Goal: Navigation & Orientation: Find specific page/section

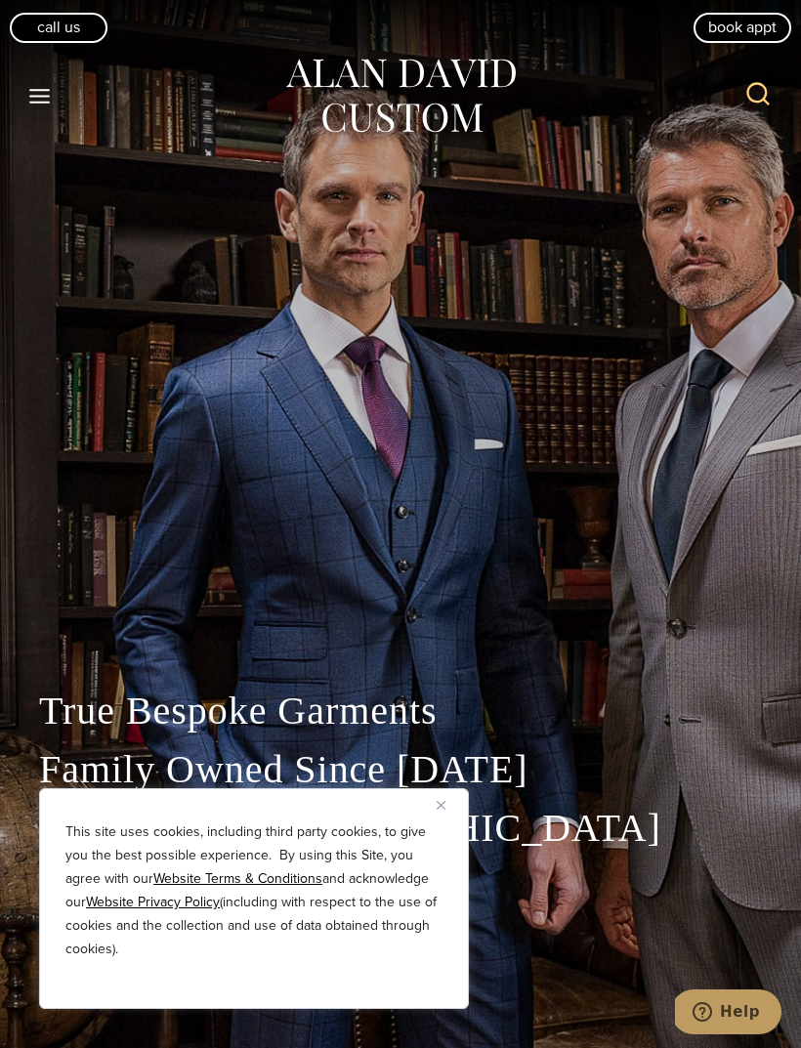
click at [36, 111] on button "Toggle Menu" at bounding box center [40, 95] width 41 height 35
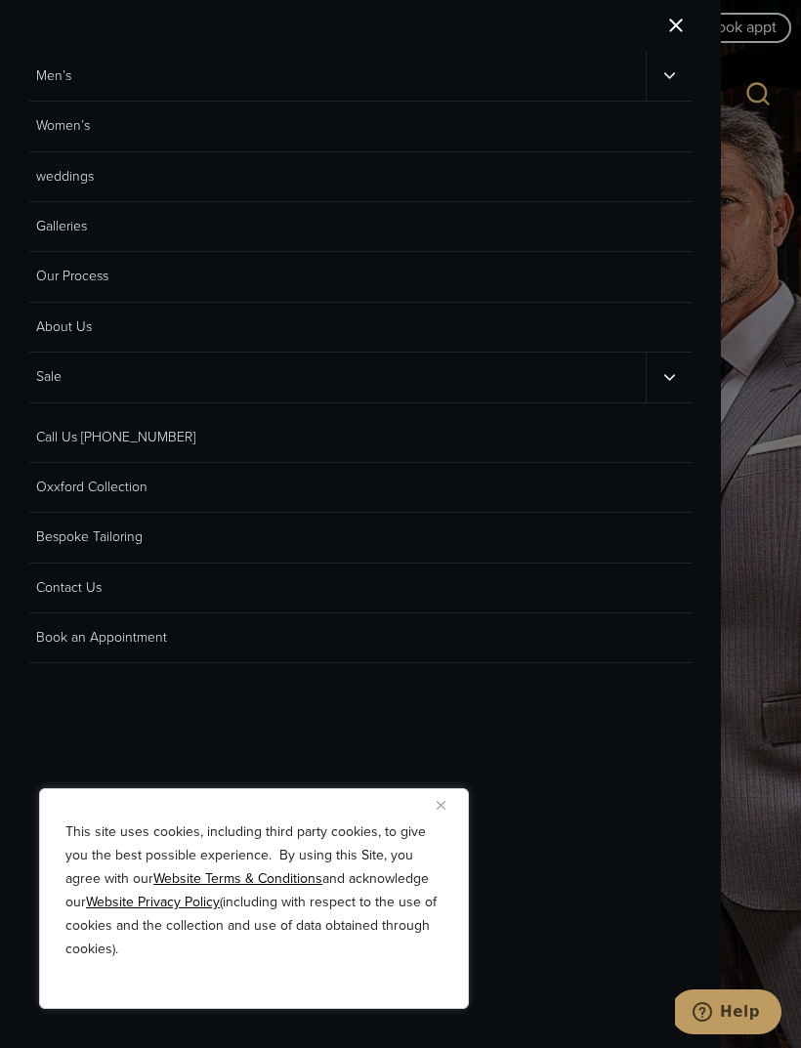
click at [31, 188] on link "weddings" at bounding box center [360, 177] width 662 height 50
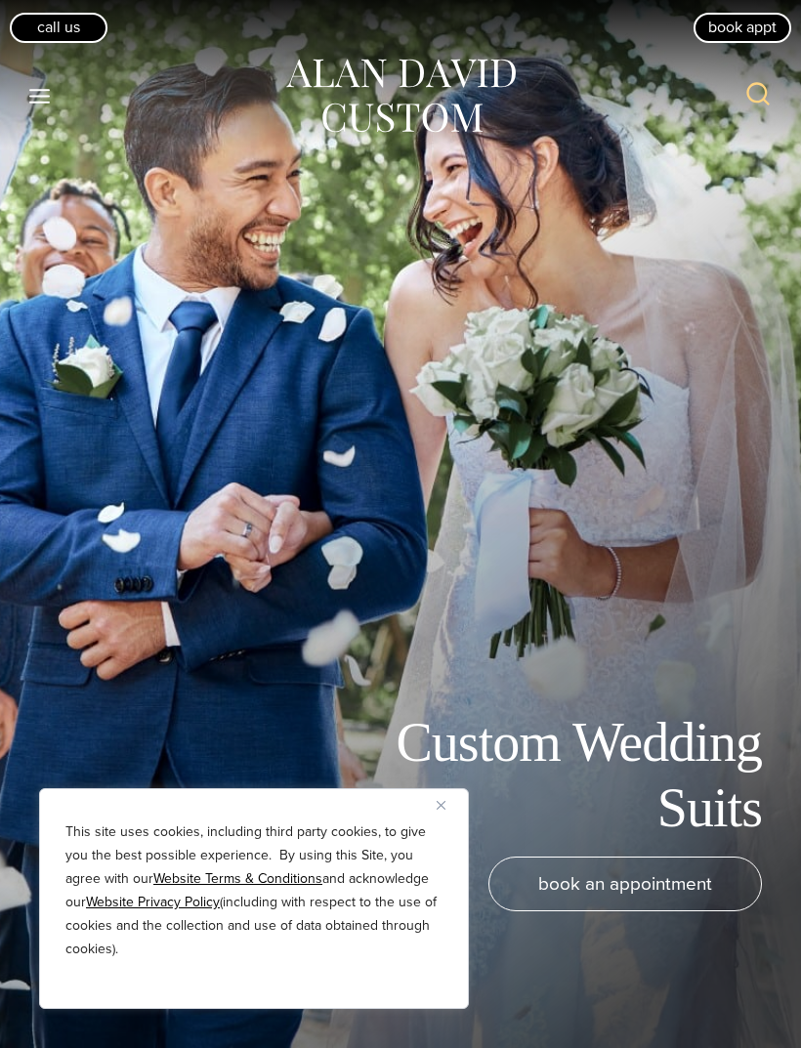
click at [45, 100] on icon "Toggle Menu" at bounding box center [39, 96] width 24 height 24
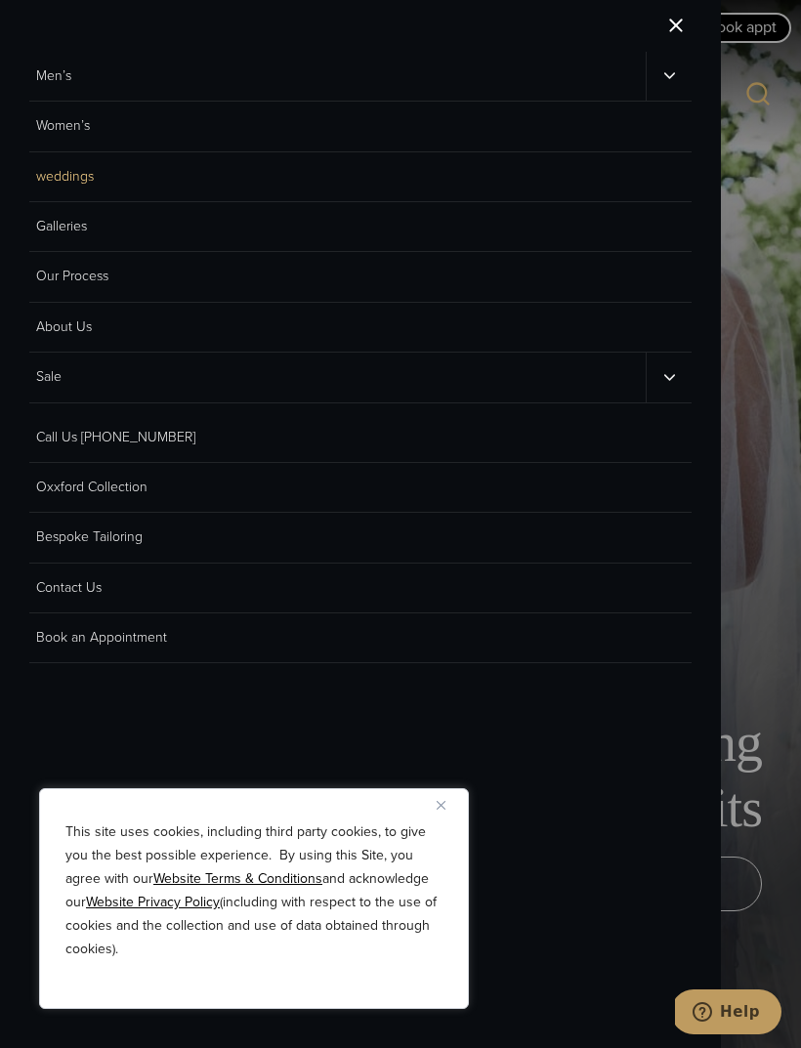
click at [51, 97] on link "Men’s" at bounding box center [337, 76] width 616 height 49
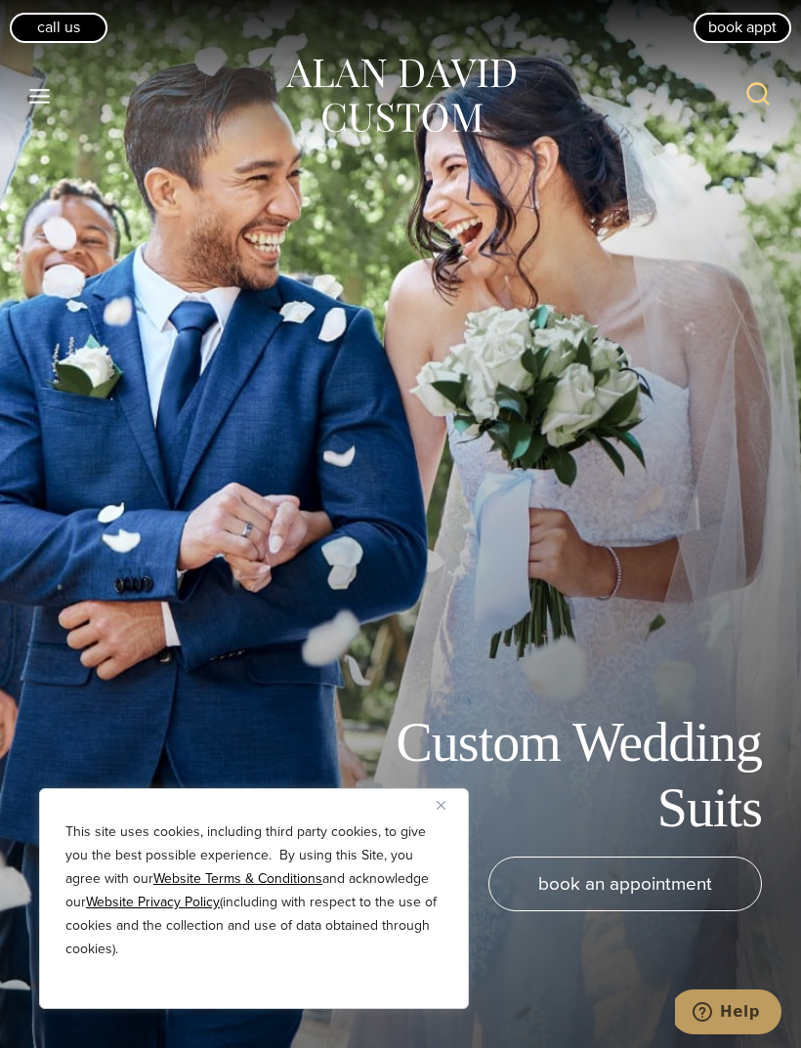
click at [46, 91] on icon "Toggle Menu" at bounding box center [39, 96] width 24 height 24
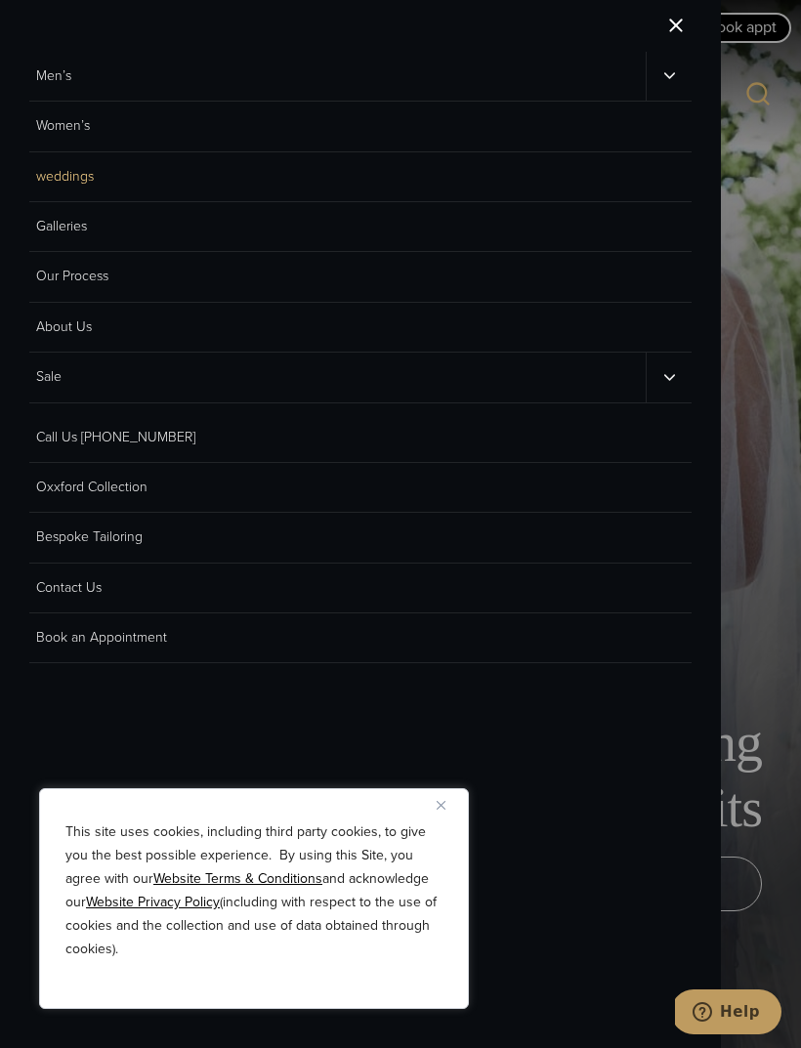
click at [673, 90] on button "Toggle child menu" at bounding box center [668, 76] width 46 height 49
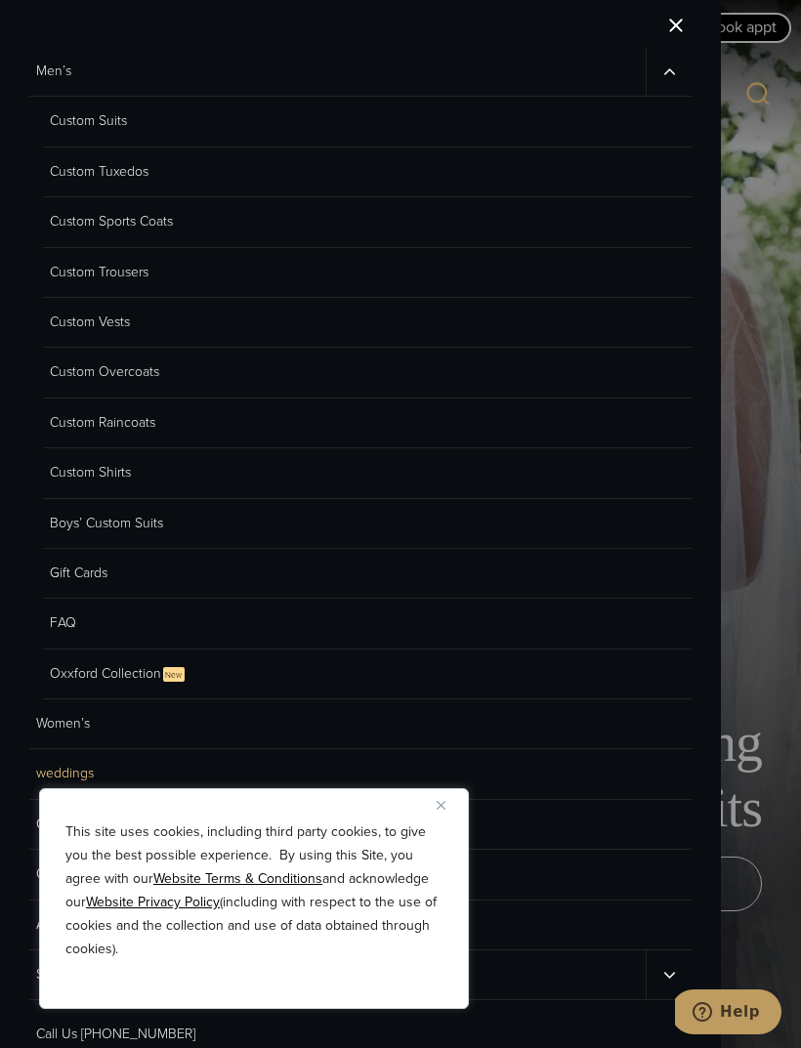
click at [74, 115] on link "Custom Suits" at bounding box center [367, 122] width 648 height 50
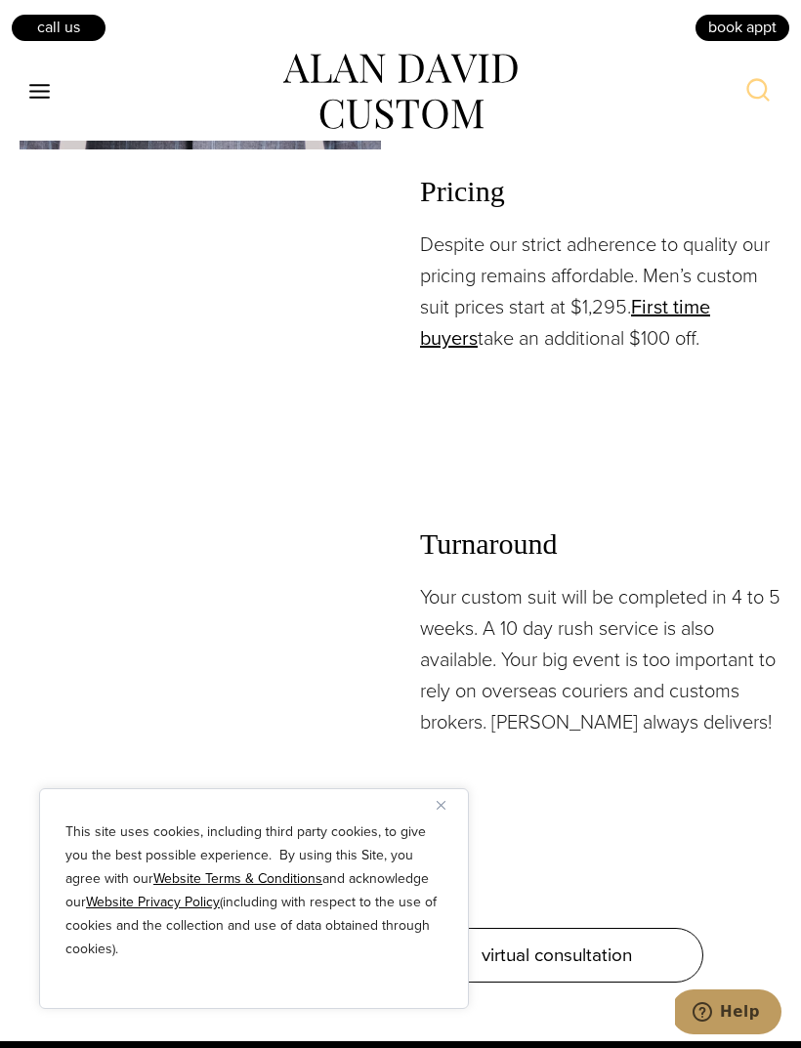
scroll to position [2942, 0]
